Goal: Task Accomplishment & Management: Manage account settings

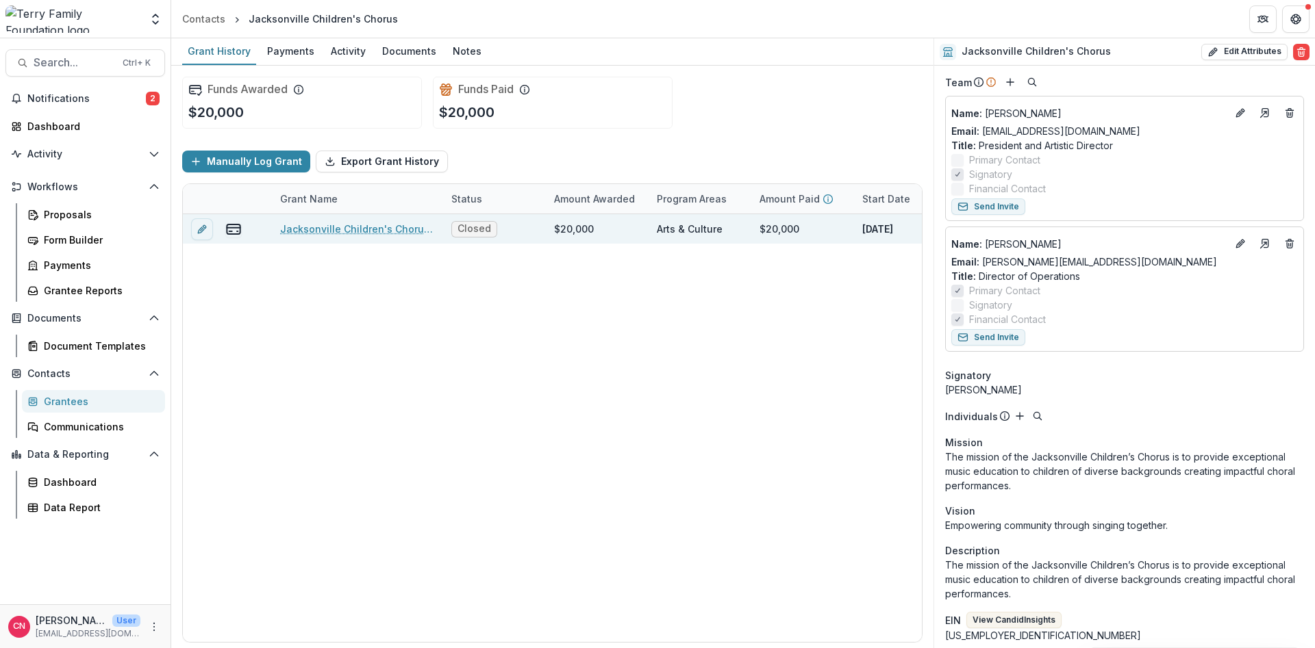
scroll to position [329, 0]
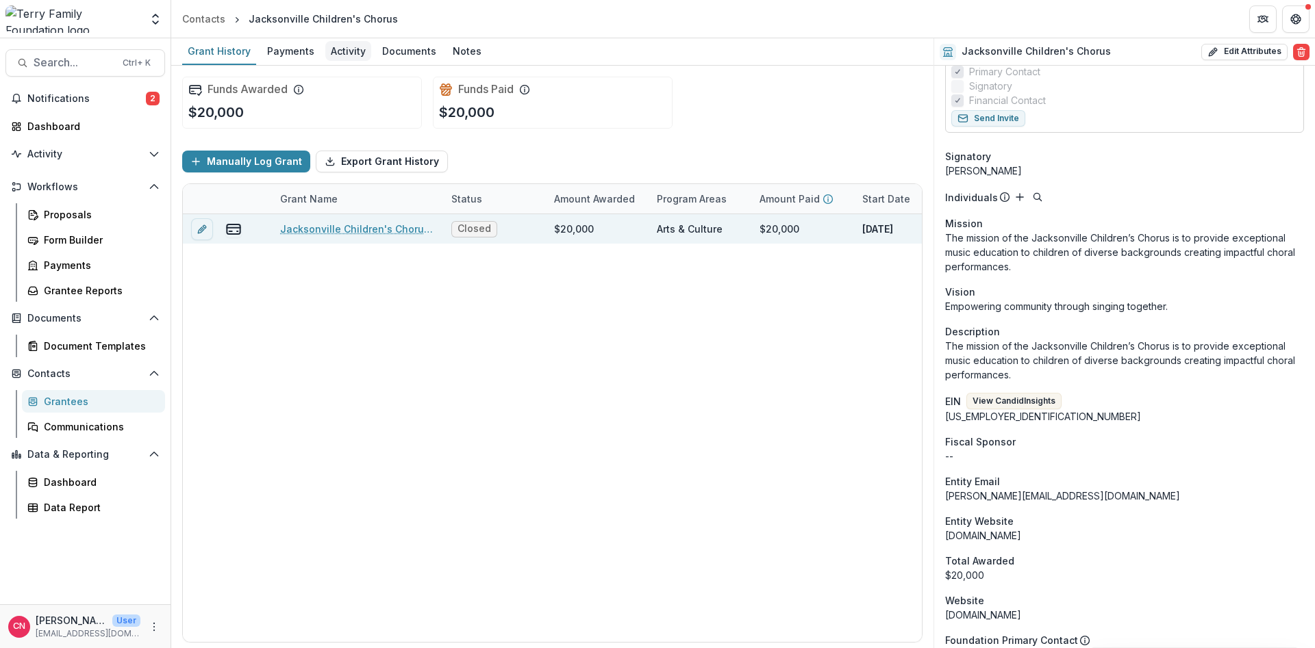
click at [336, 51] on div "Activity" at bounding box center [348, 51] width 46 height 20
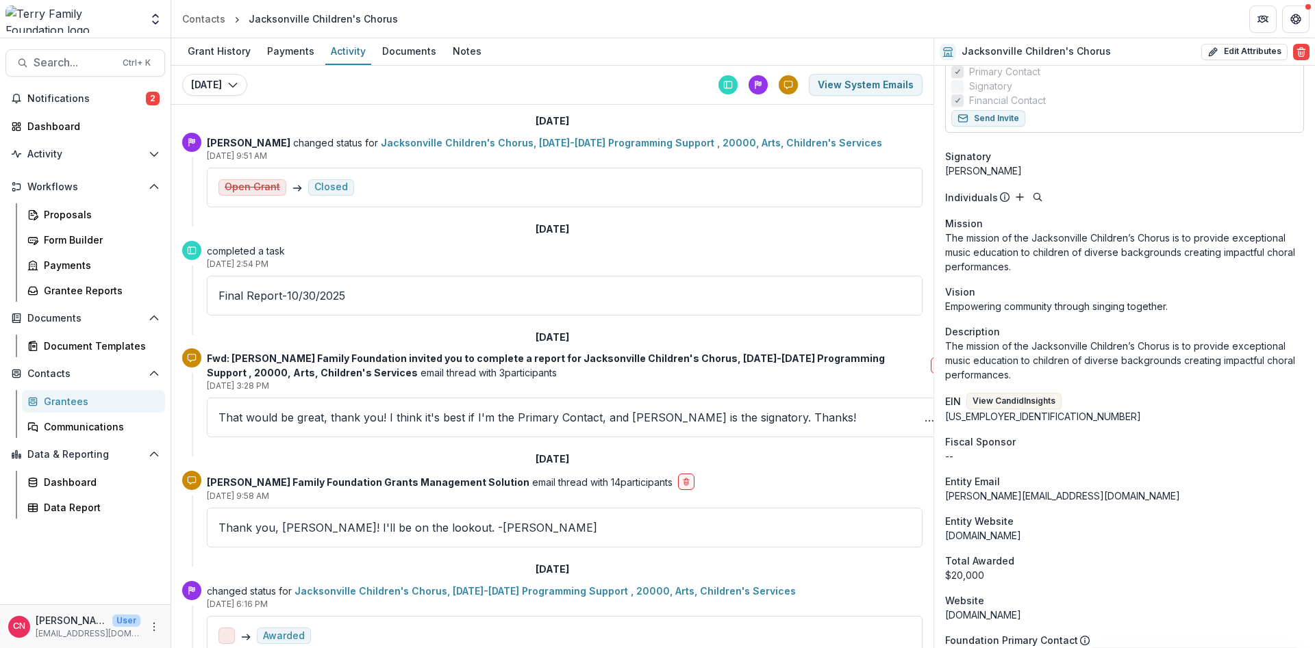
click at [65, 403] on div "Grantees" at bounding box center [99, 401] width 110 height 14
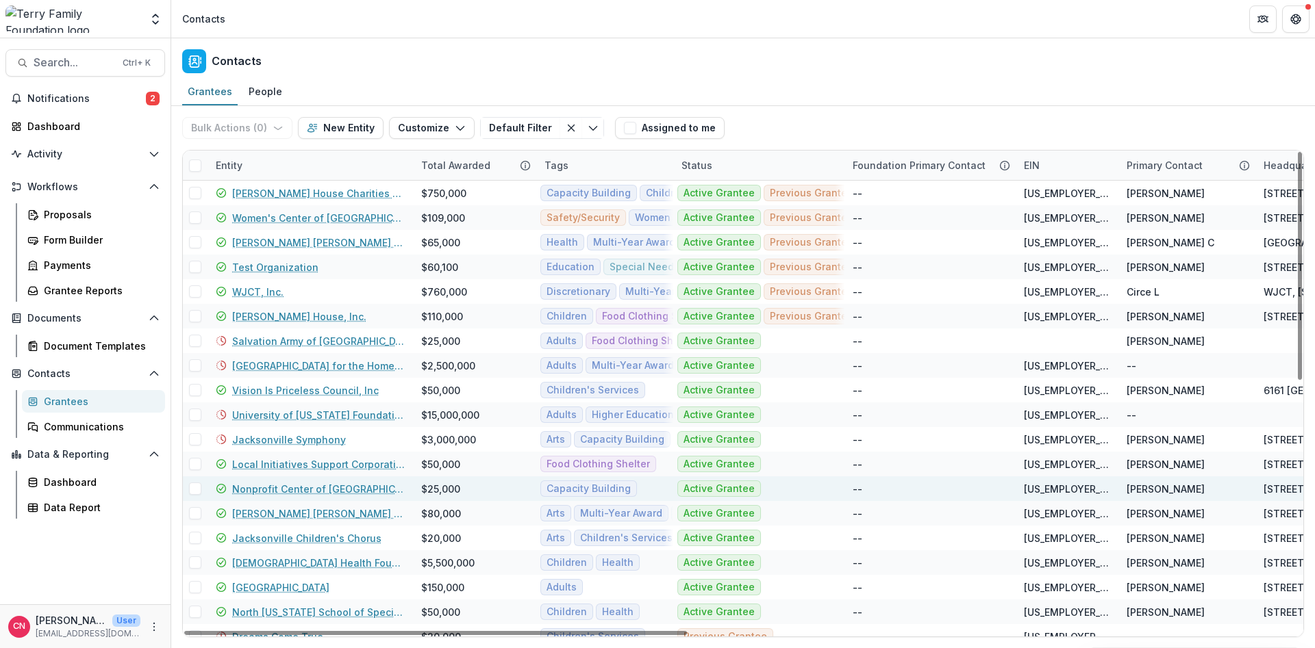
click at [264, 488] on link "Nonprofit Center of [GEOGRAPHIC_DATA][US_STATE]" at bounding box center [318, 489] width 173 height 14
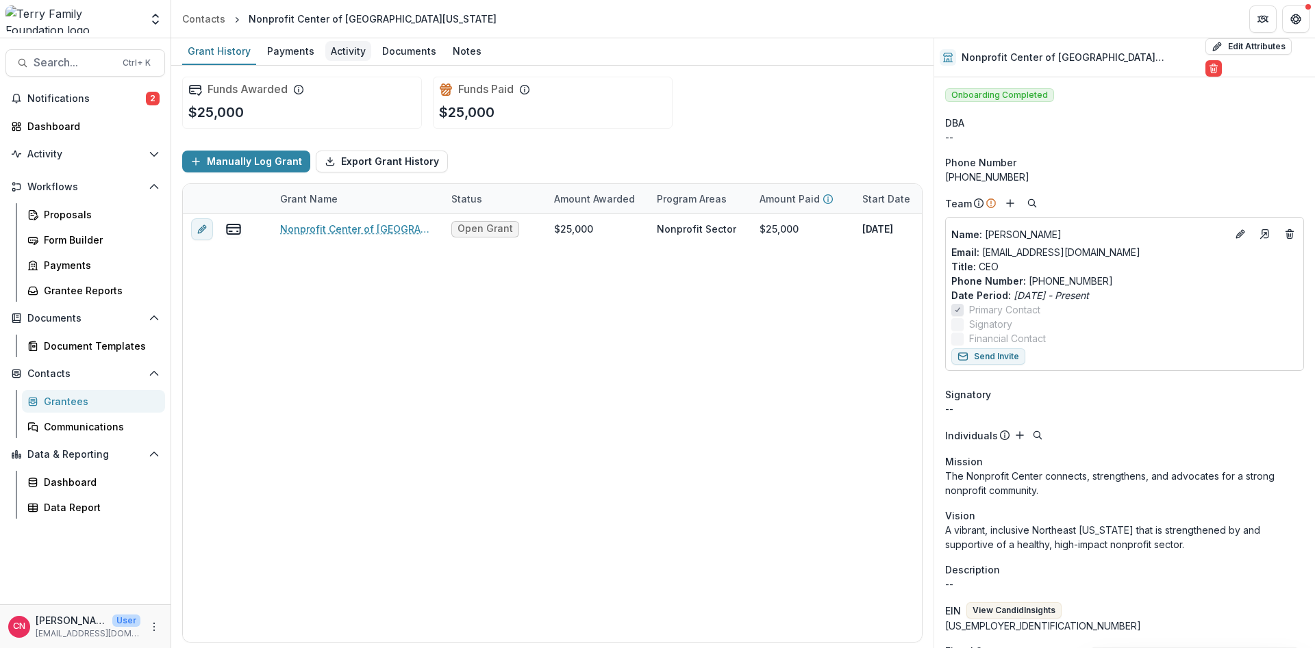
click at [336, 42] on div "Activity" at bounding box center [348, 51] width 46 height 20
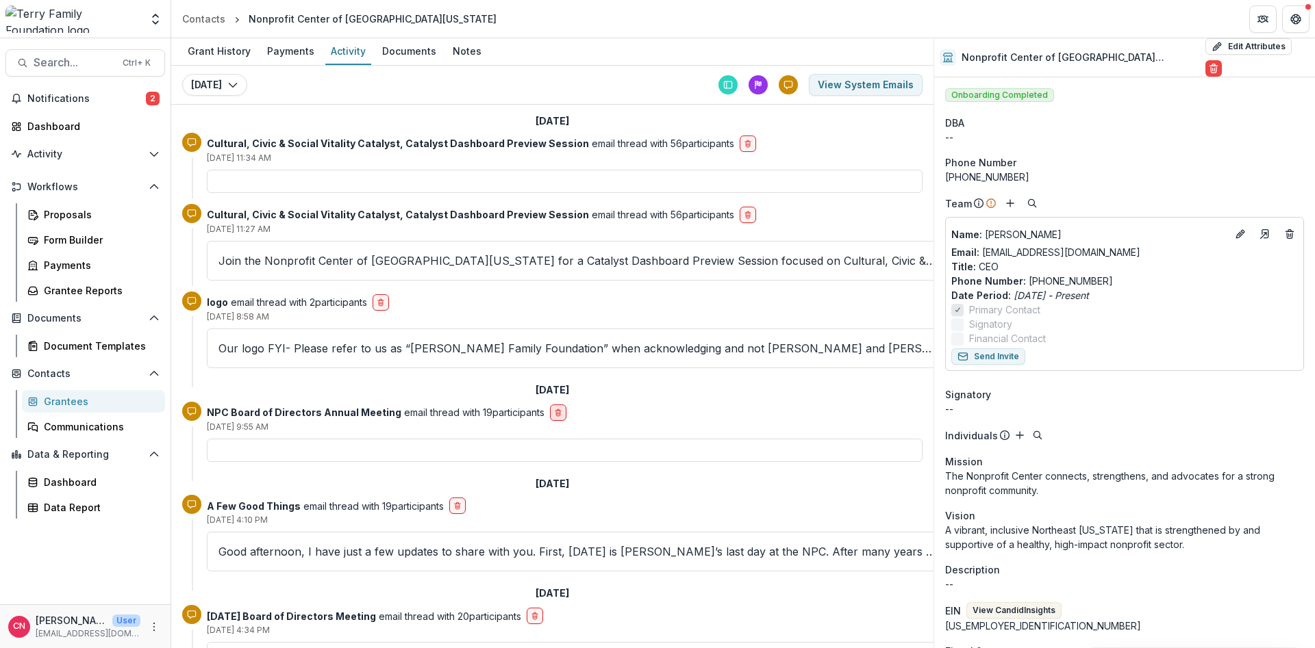
click at [550, 413] on button "delete-button" at bounding box center [558, 413] width 16 height 16
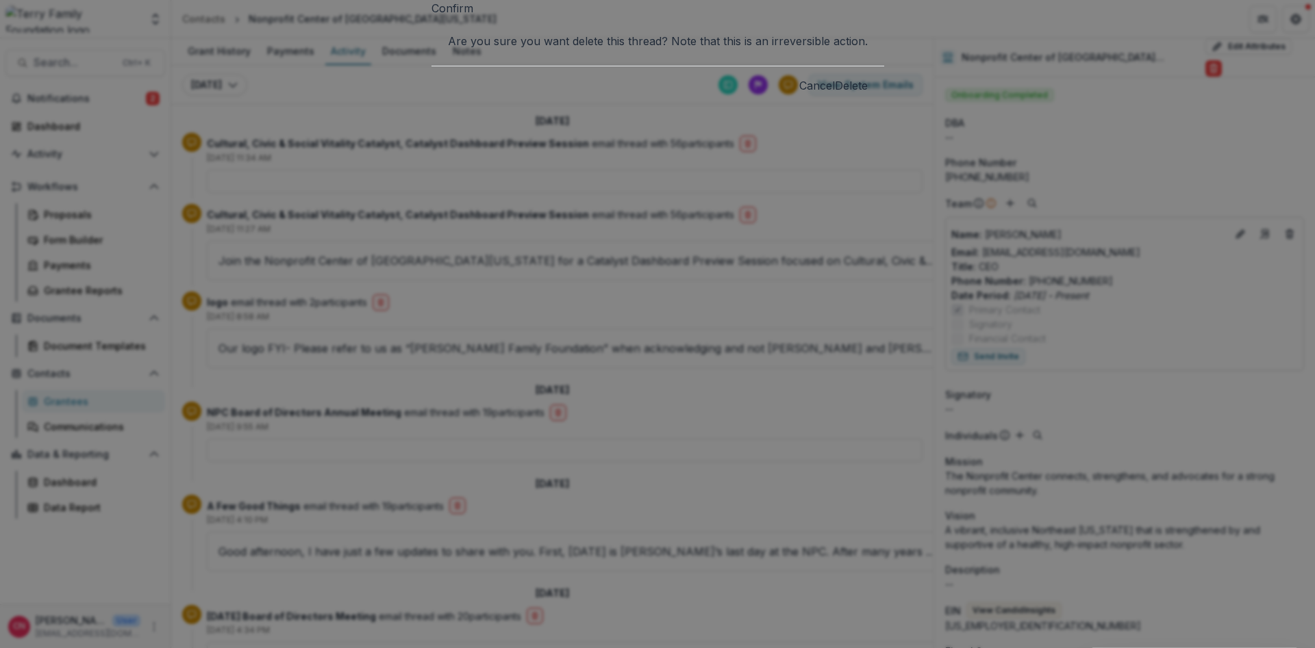
drag, startPoint x: 772, startPoint y: 175, endPoint x: 697, endPoint y: 156, distance: 77.7
click at [835, 94] on button "Delete" at bounding box center [851, 85] width 33 height 16
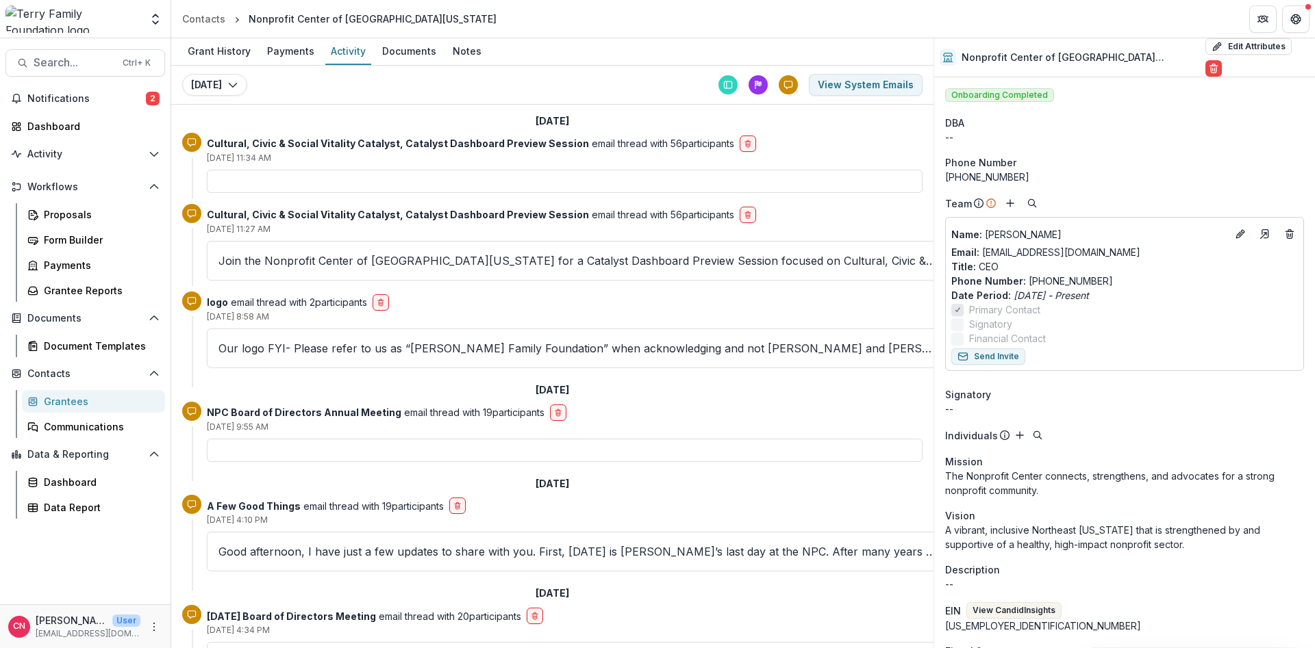
click at [56, 399] on div "Grantees" at bounding box center [99, 401] width 110 height 14
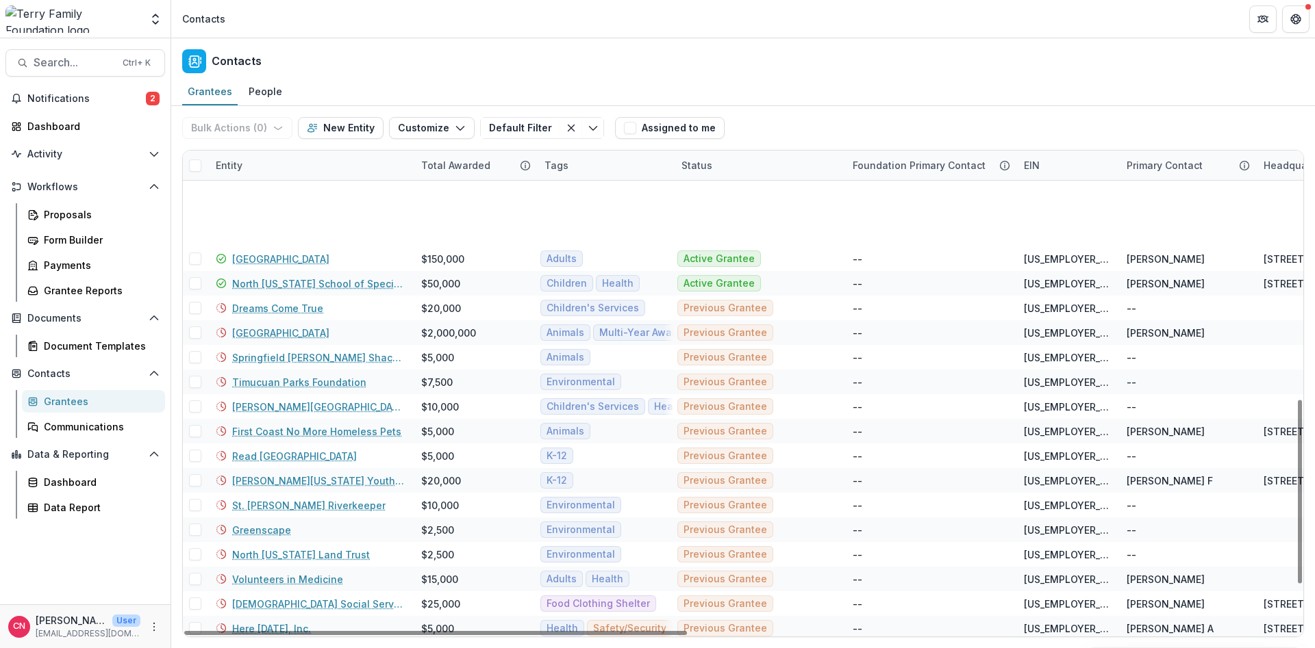
scroll to position [657, 0]
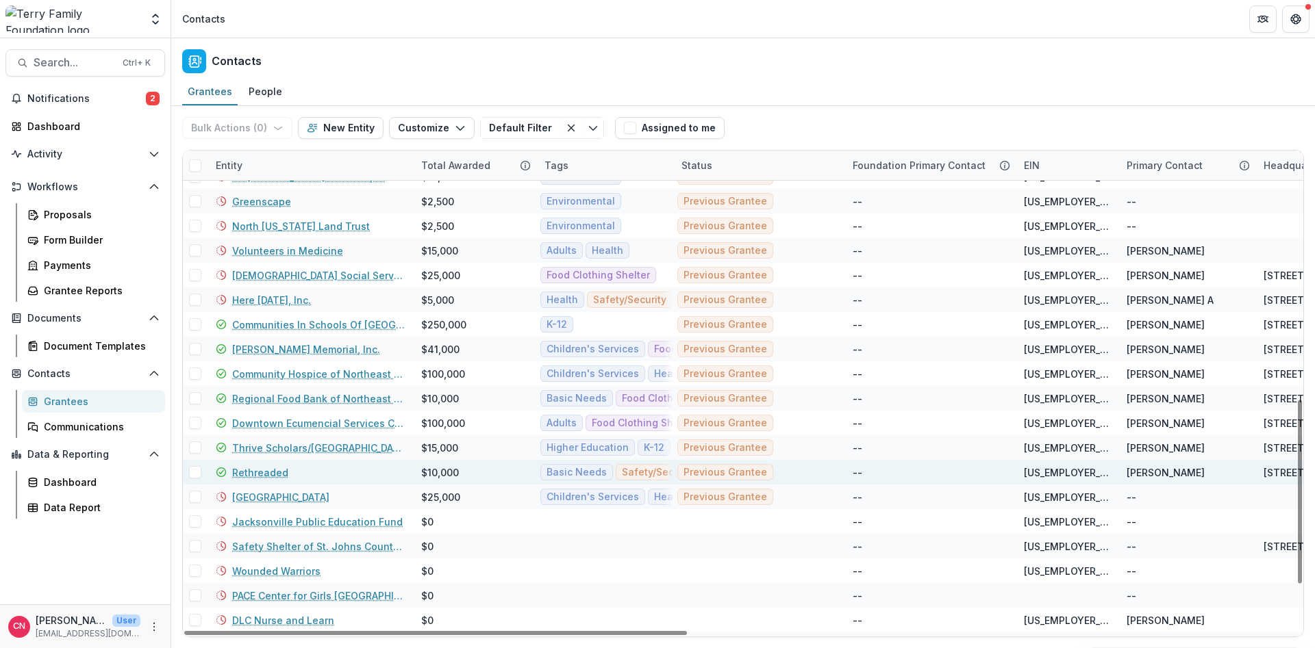
click at [262, 472] on link "Rethreaded" at bounding box center [260, 473] width 56 height 14
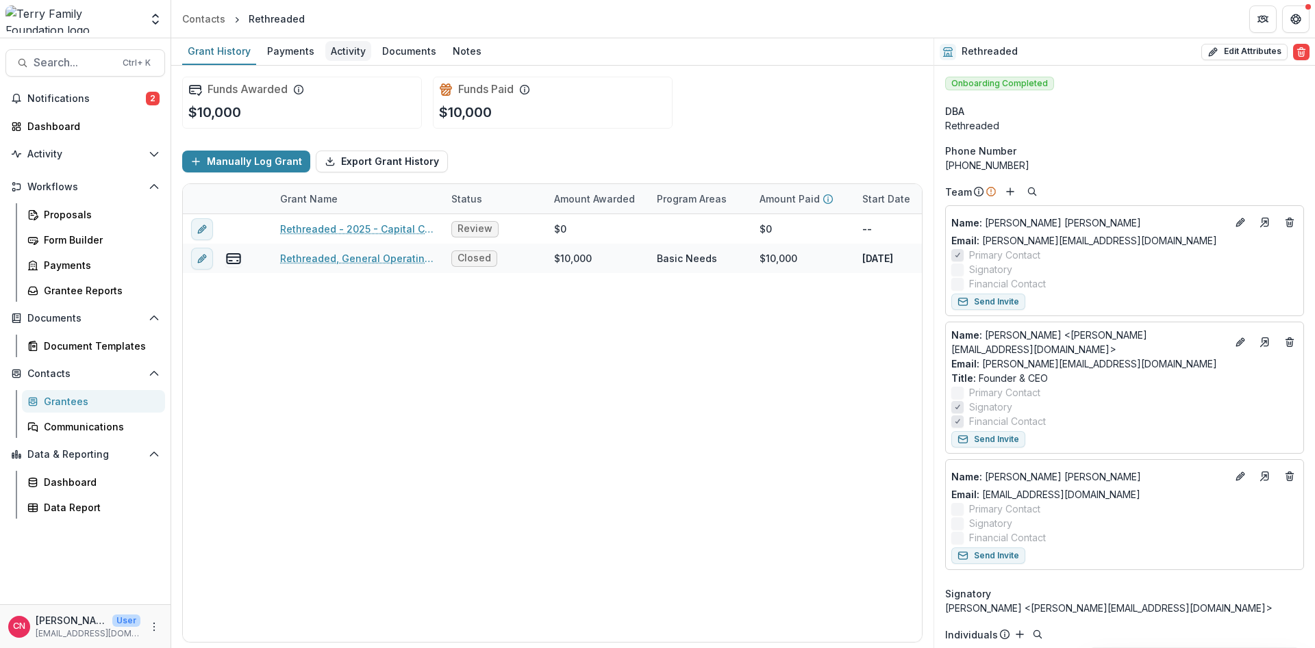
click at [337, 48] on div "Activity" at bounding box center [348, 51] width 46 height 20
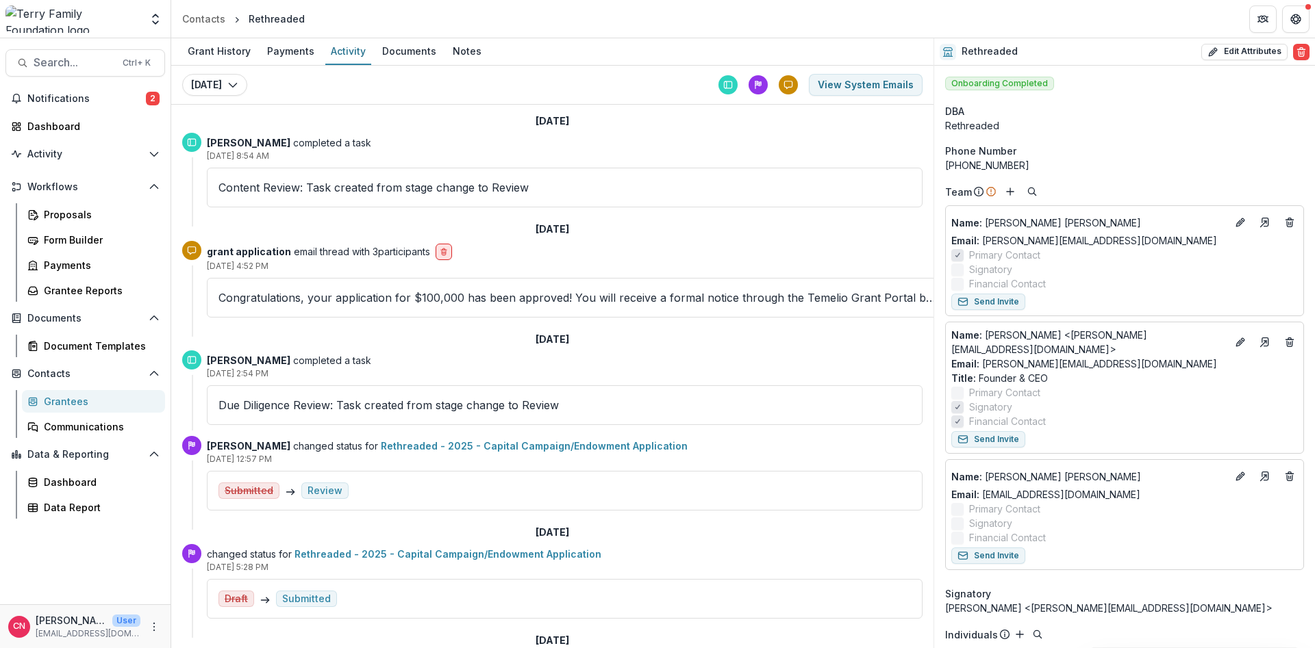
click at [444, 249] on icon "delete-button" at bounding box center [444, 249] width 2 height 1
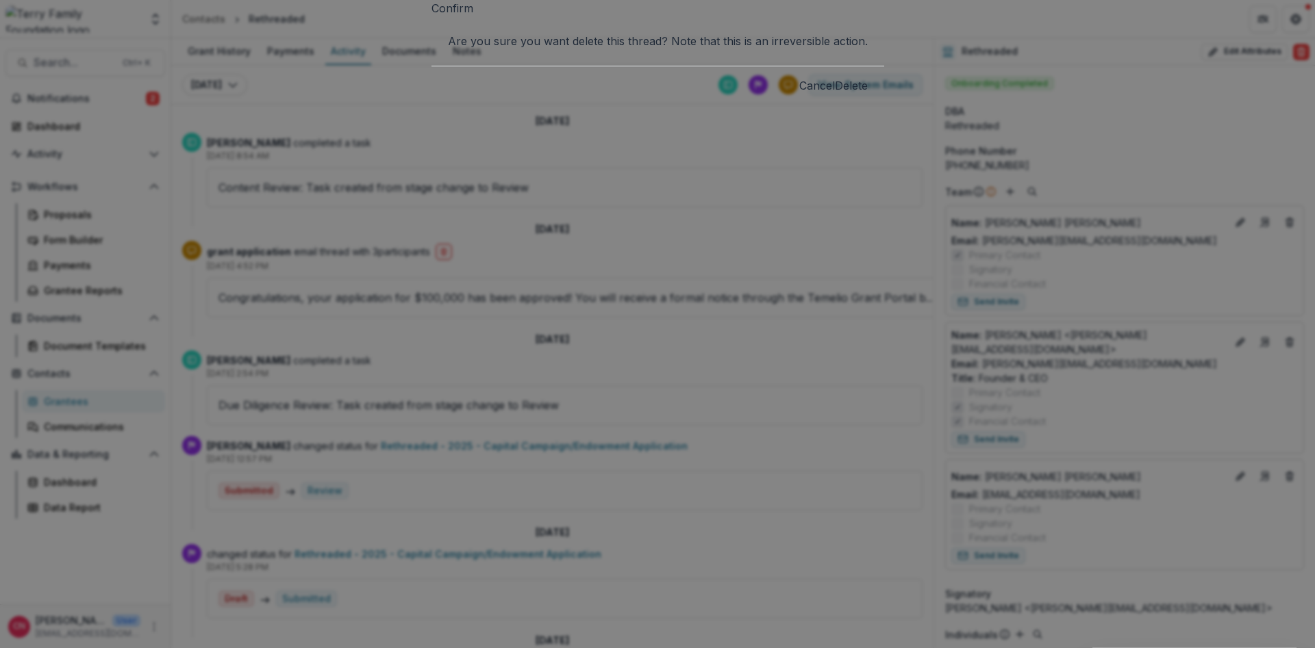
click at [799, 94] on button "Cancel" at bounding box center [817, 85] width 36 height 16
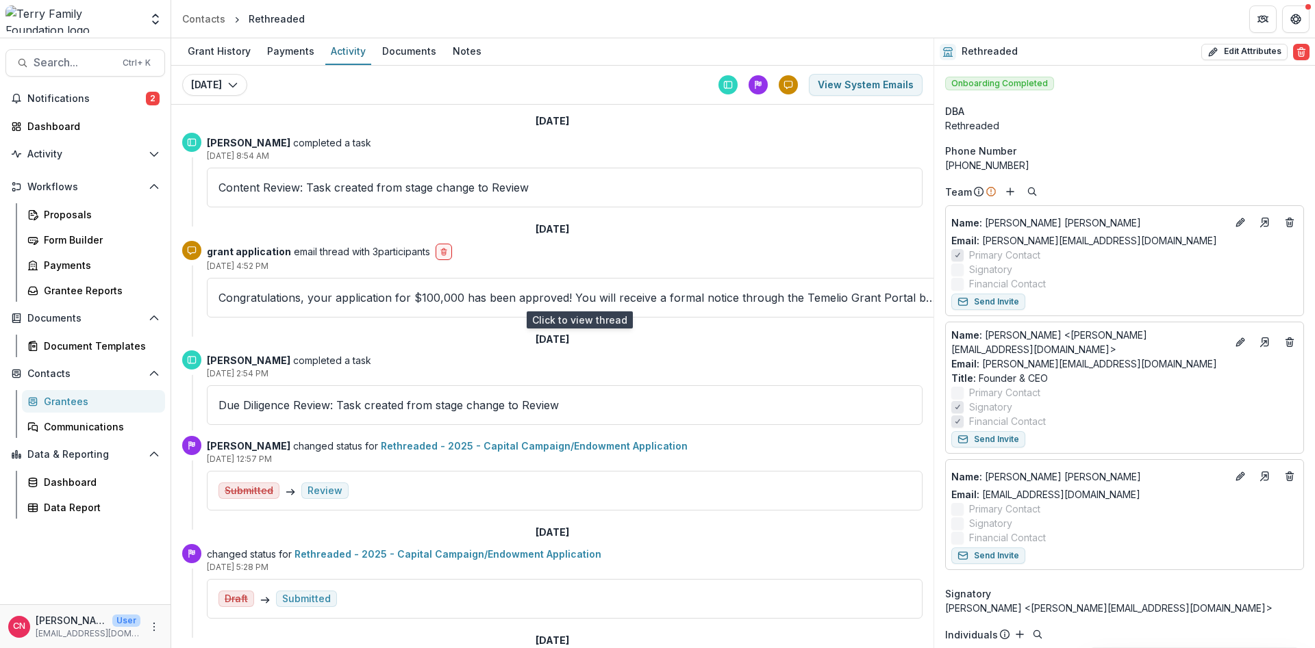
click at [225, 290] on p "Congratulations, your application for $100,000 has been approved! You will rece…" at bounding box center [576, 298] width 717 height 16
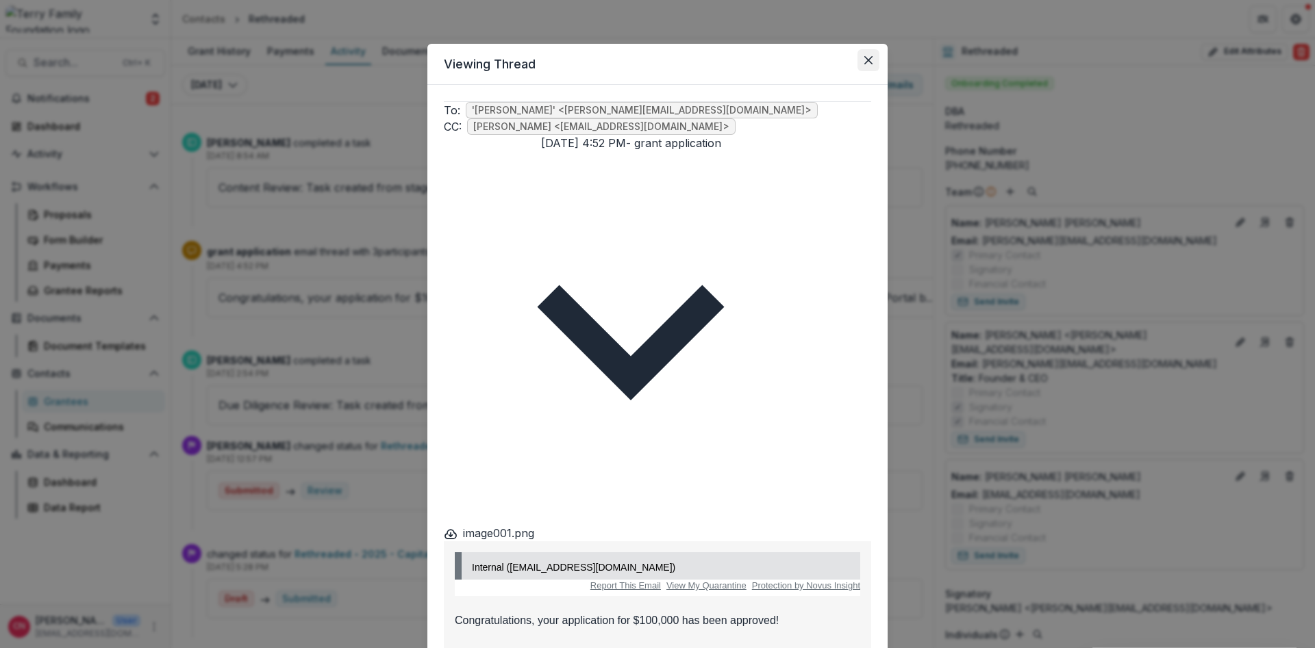
click at [868, 54] on button "Close" at bounding box center [868, 60] width 22 height 22
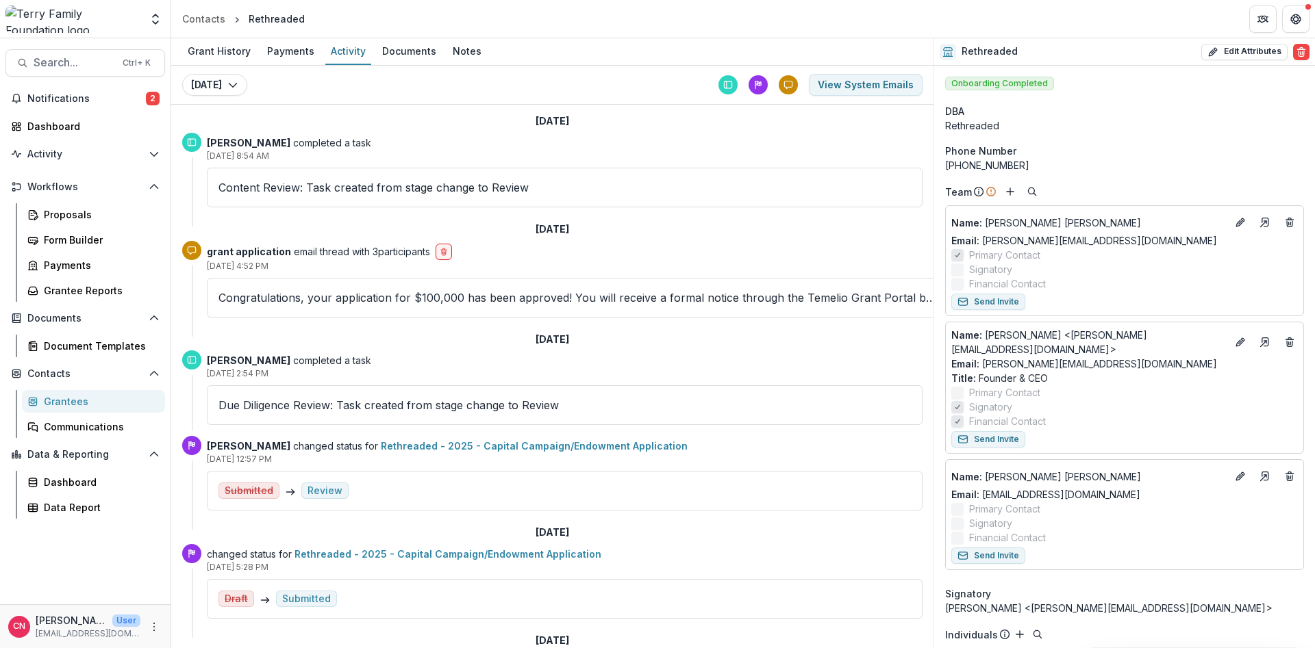
click at [64, 396] on div "Grantees" at bounding box center [99, 401] width 110 height 14
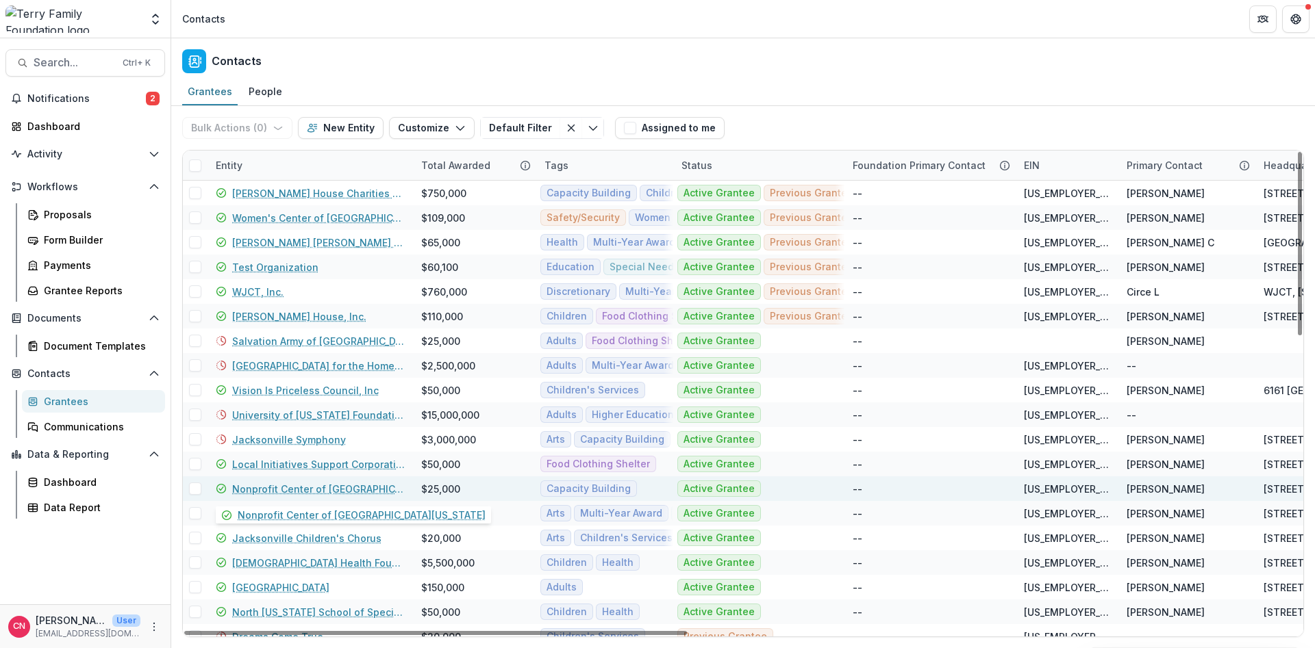
click at [301, 484] on link "Nonprofit Center of [GEOGRAPHIC_DATA][US_STATE]" at bounding box center [318, 489] width 173 height 14
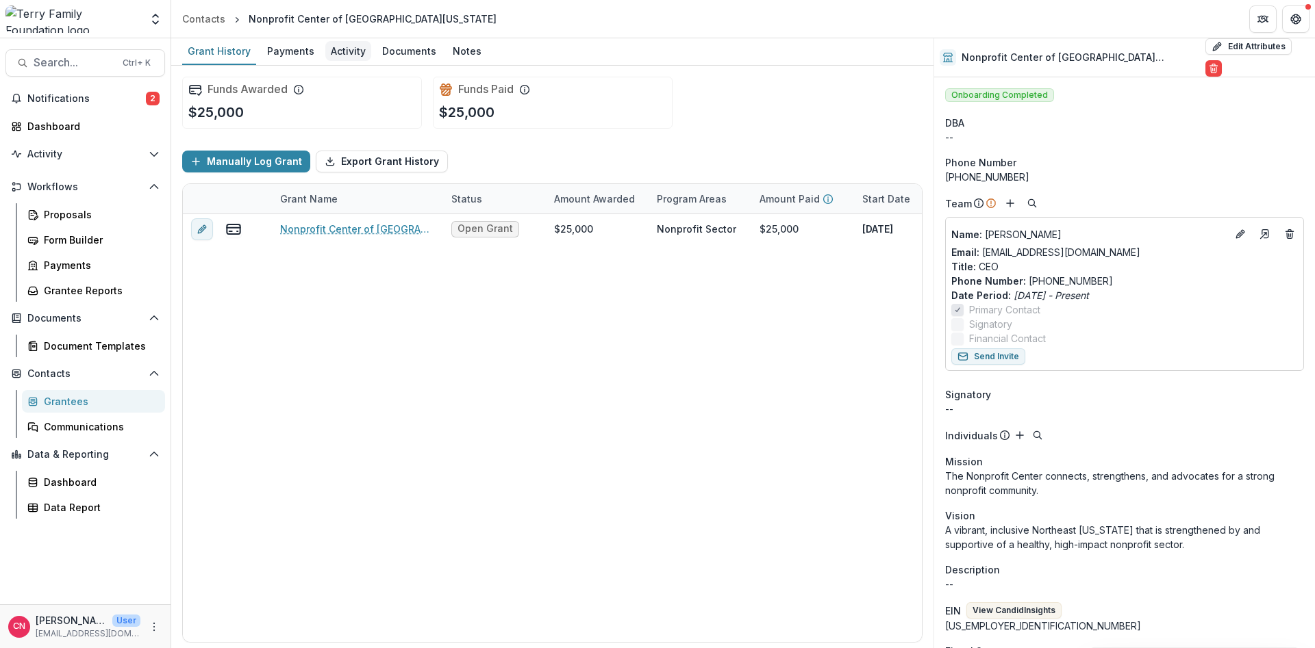
click at [340, 46] on div "Activity" at bounding box center [348, 51] width 46 height 20
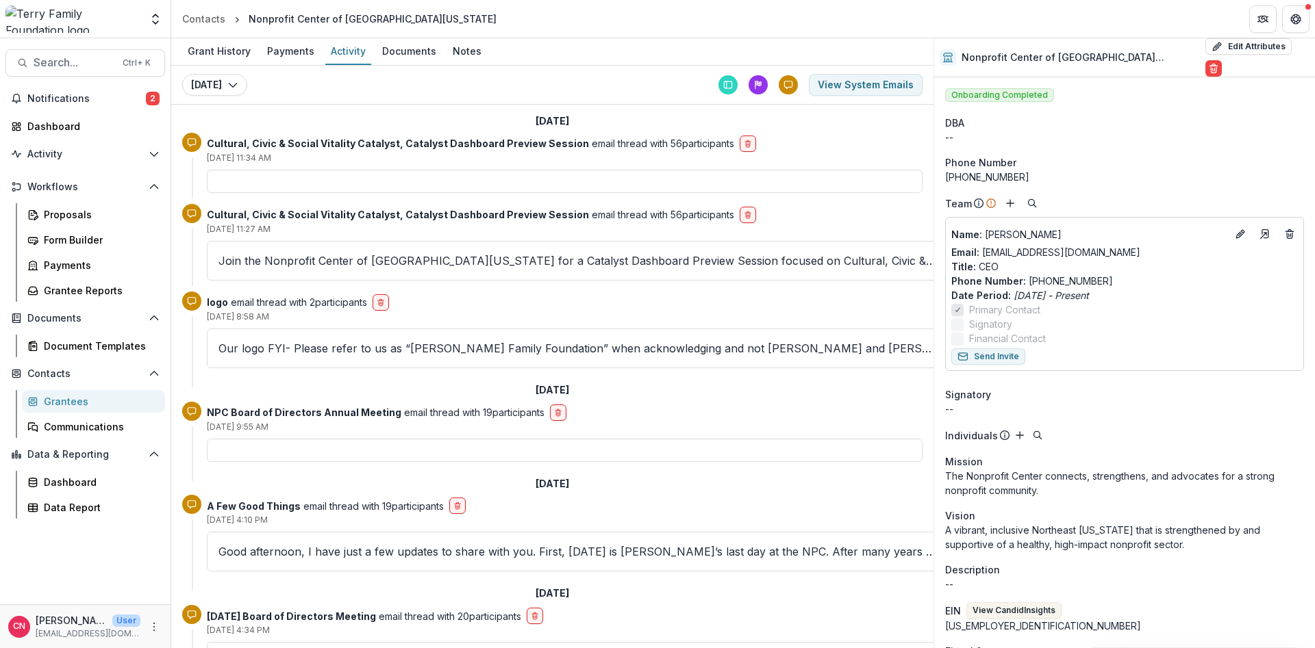
click at [58, 399] on div "Grantees" at bounding box center [99, 401] width 110 height 14
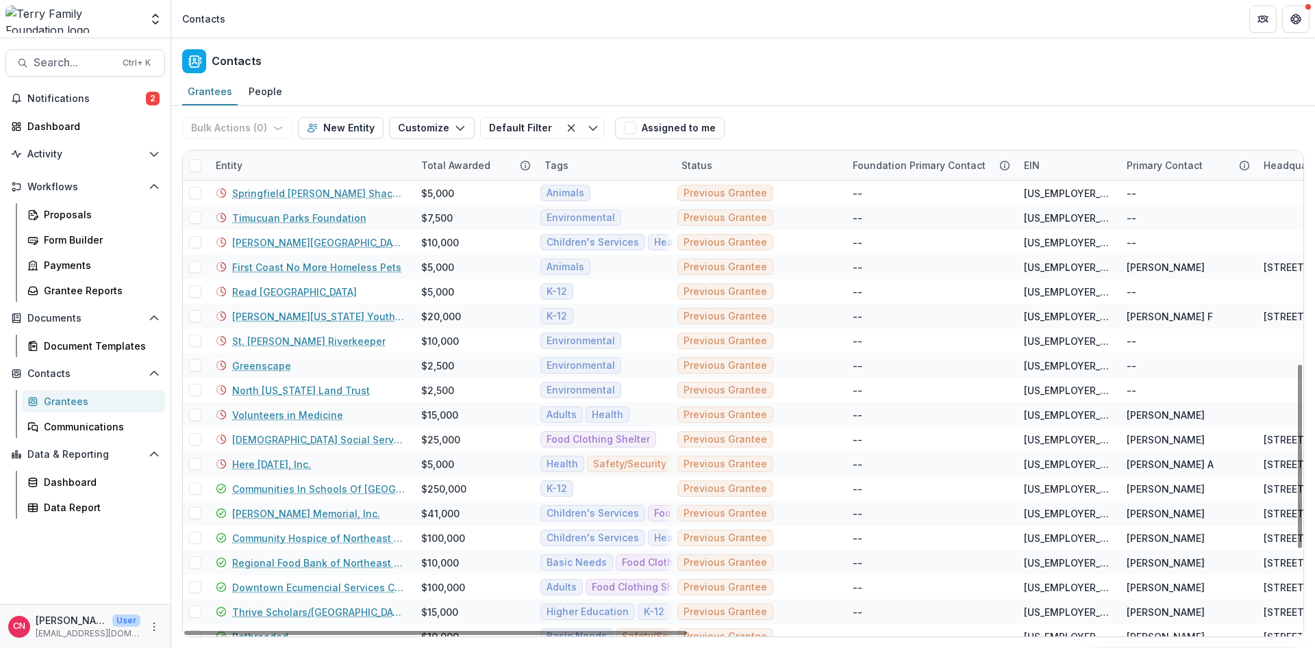
scroll to position [740, 0]
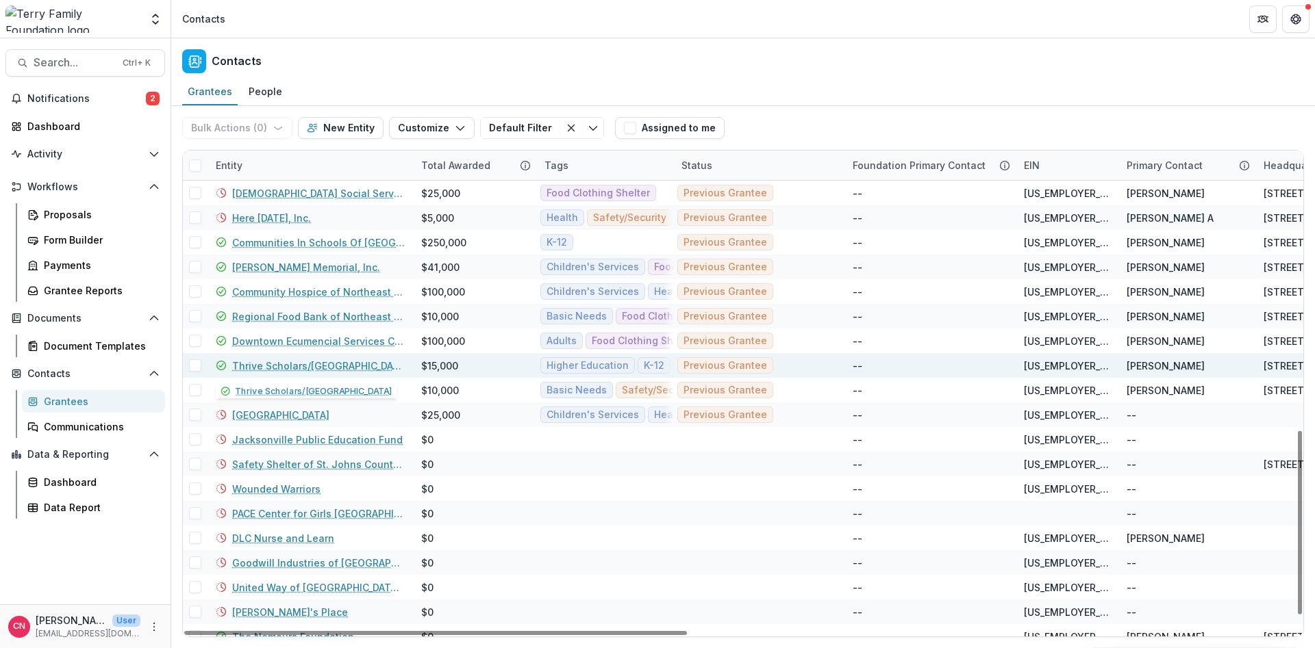
click at [310, 362] on link "Thrive Scholars/[GEOGRAPHIC_DATA]" at bounding box center [318, 366] width 173 height 14
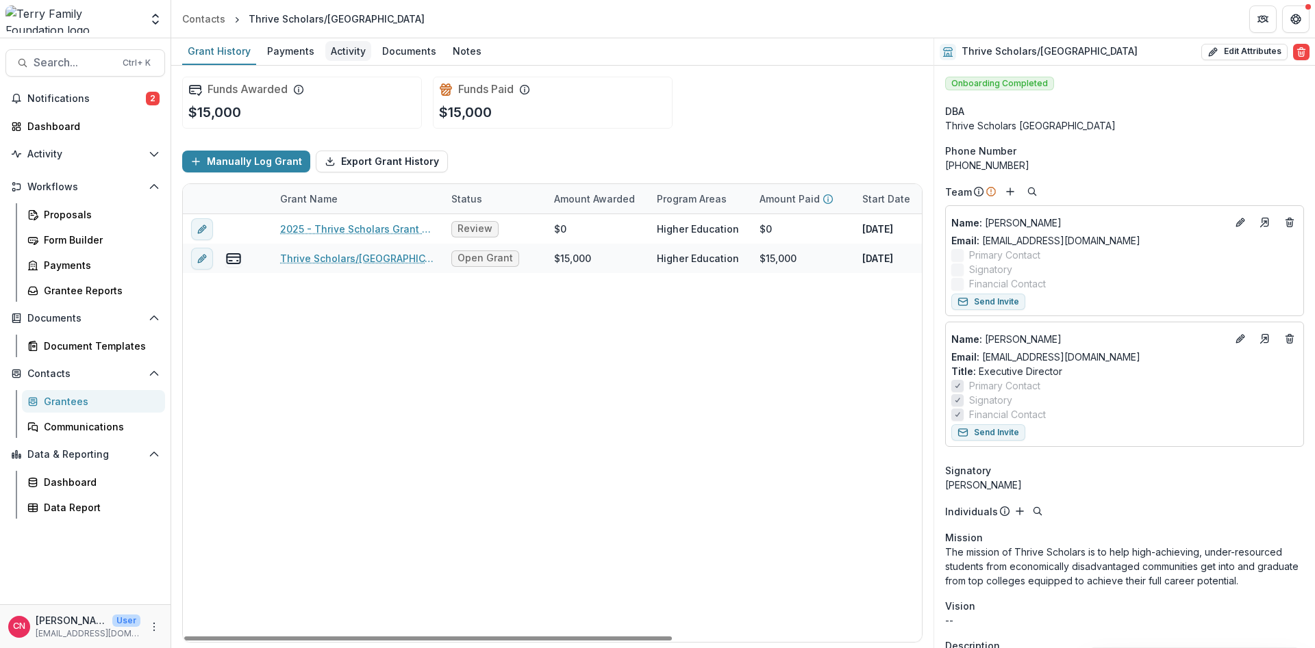
click at [339, 48] on div "Activity" at bounding box center [348, 51] width 46 height 20
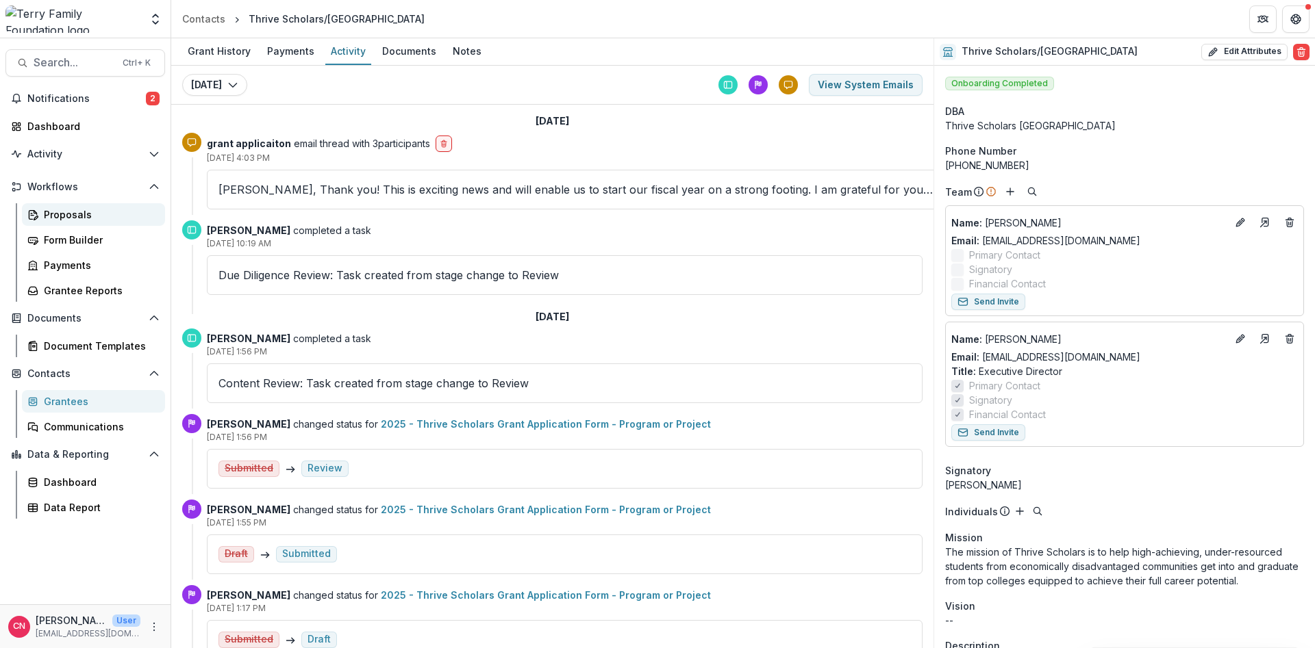
click at [61, 214] on div "Proposals" at bounding box center [99, 214] width 110 height 14
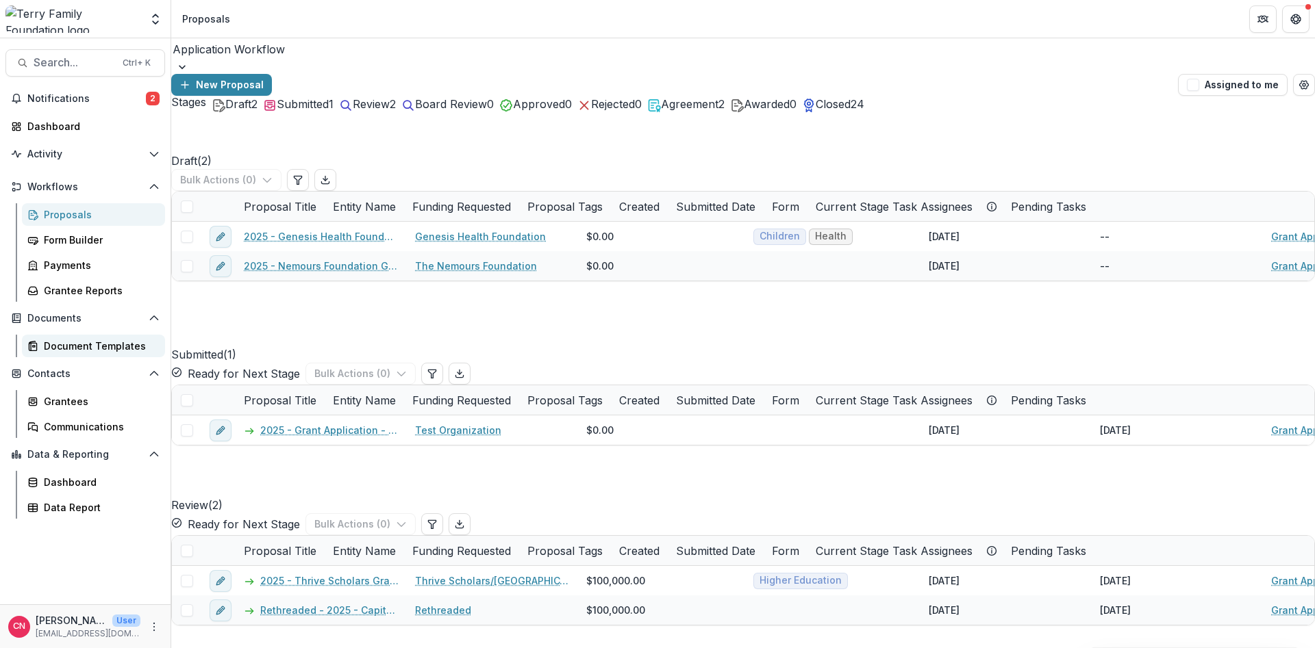
click at [79, 344] on div "Document Templates" at bounding box center [99, 346] width 110 height 14
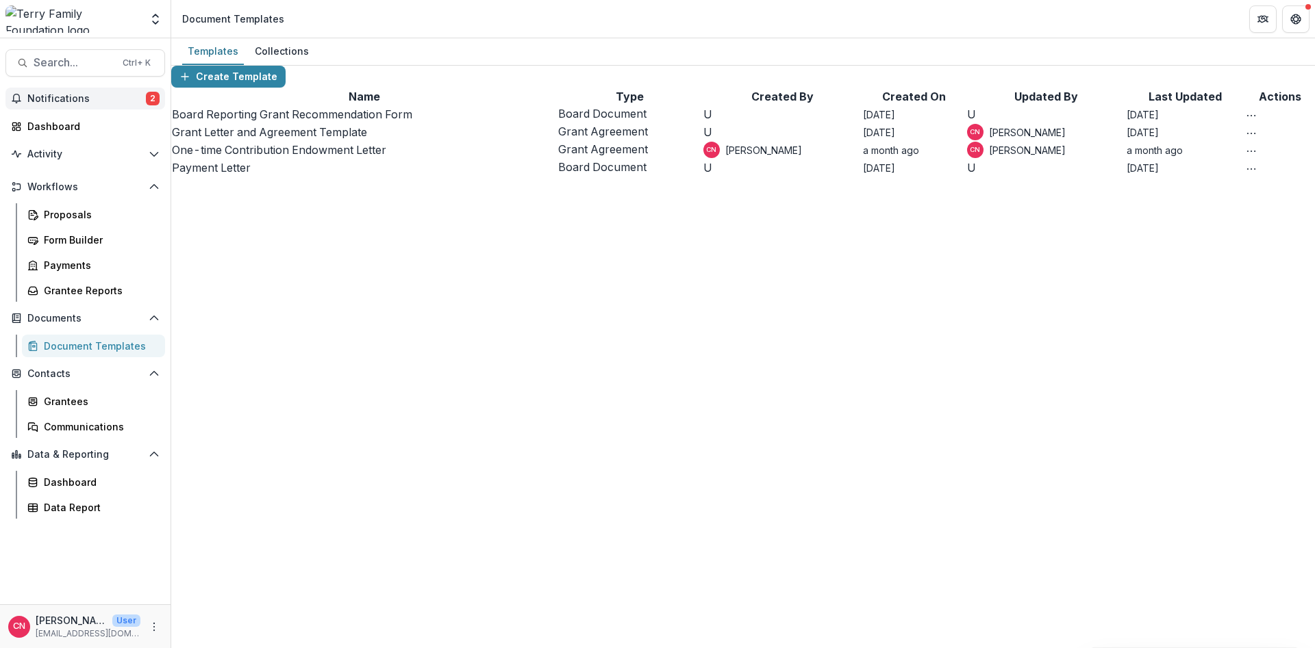
click at [45, 100] on span "Notifications" at bounding box center [86, 99] width 118 height 12
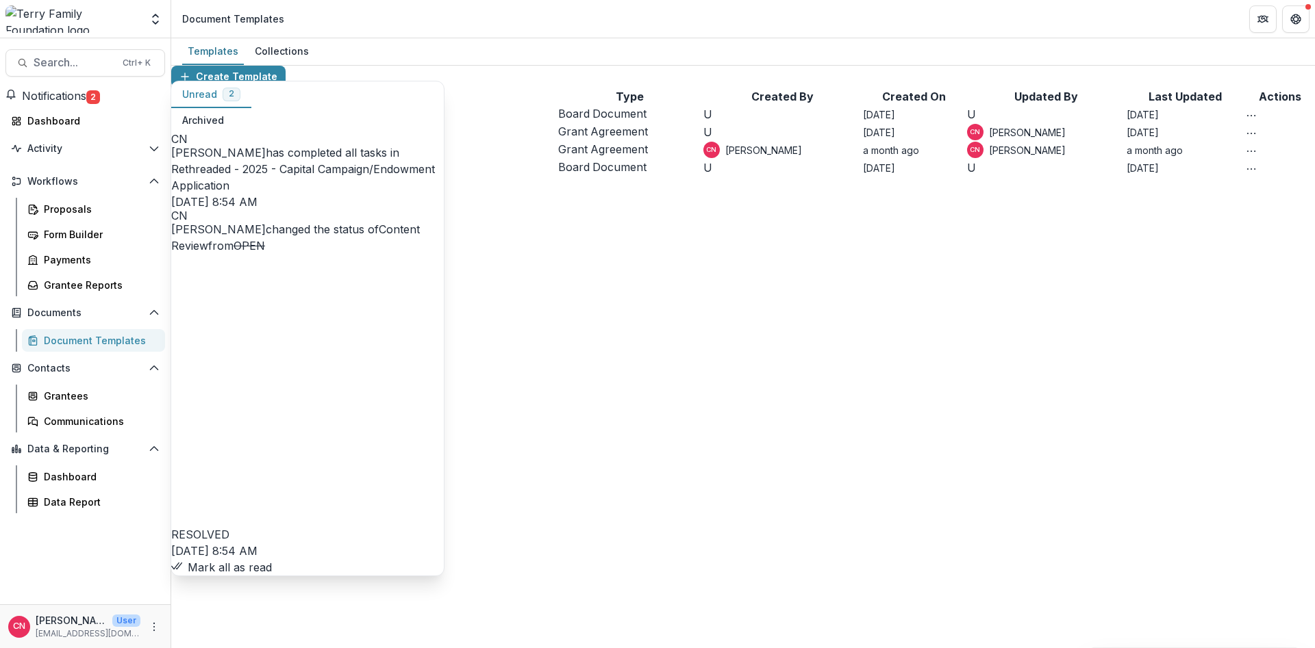
click at [272, 559] on button "Mark all as read" at bounding box center [221, 567] width 101 height 16
